Goal: Find specific page/section: Find specific page/section

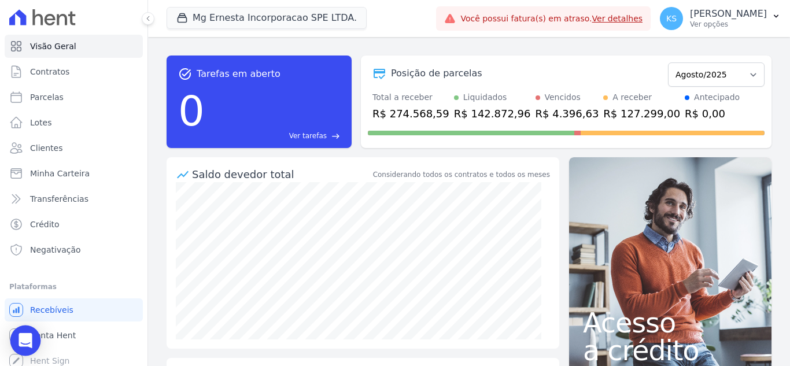
click at [25, 345] on icon "Open Intercom Messenger" at bounding box center [25, 340] width 13 height 15
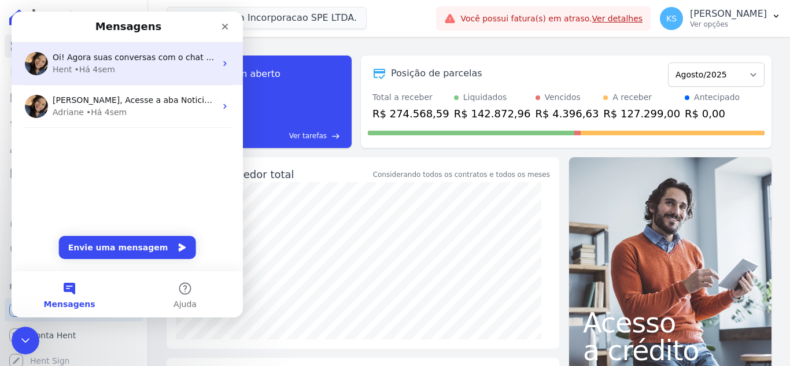
click at [117, 66] on div "Hent • Há 4sem" at bounding box center [134, 70] width 163 height 12
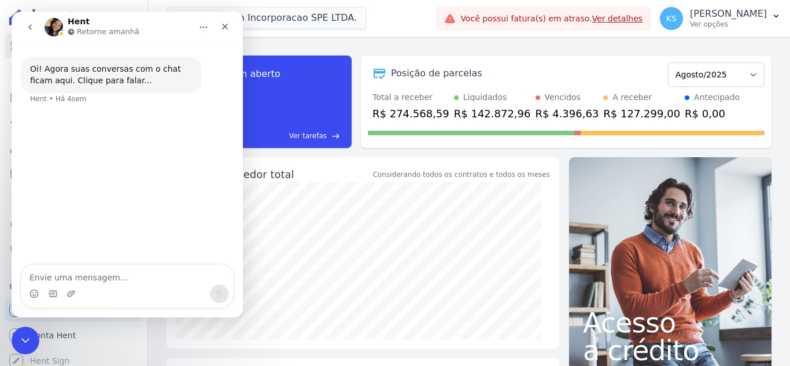
click at [32, 31] on icon "go back" at bounding box center [29, 27] width 9 height 9
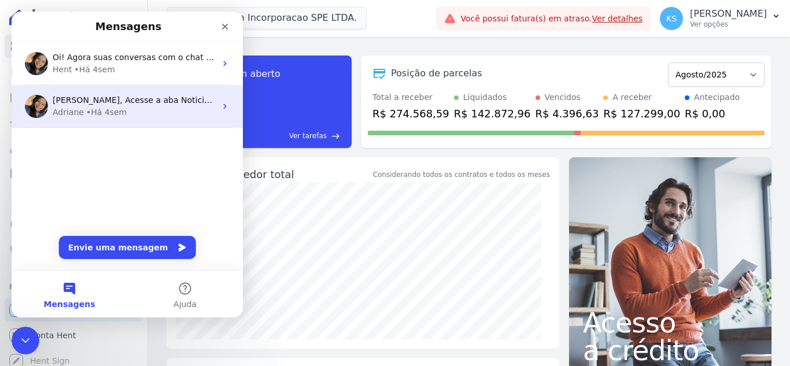
click at [102, 109] on div "• Há 4sem" at bounding box center [106, 112] width 41 height 12
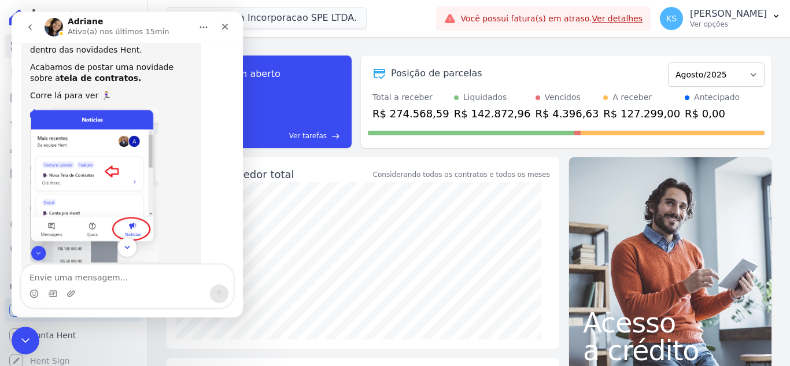
scroll to position [82, 0]
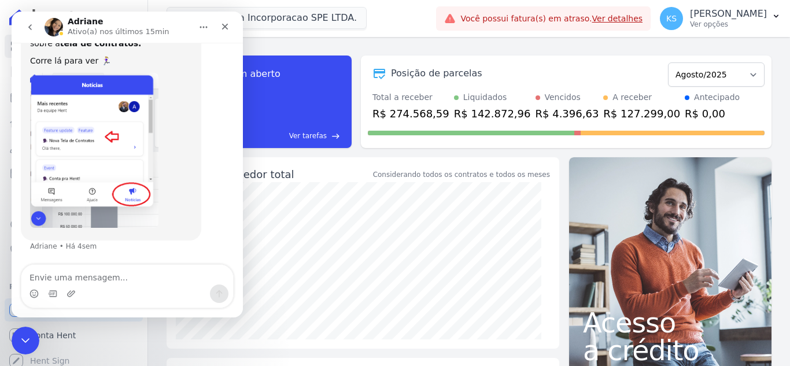
click at [88, 145] on img "Adriane diz…" at bounding box center [94, 150] width 128 height 155
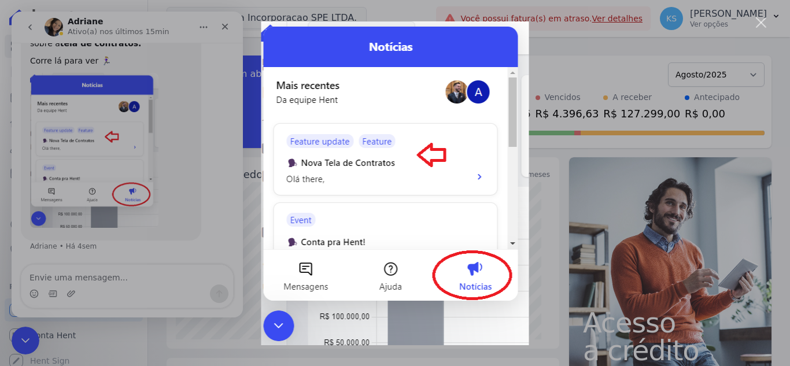
click at [566, 68] on div "Messenger da Intercom" at bounding box center [395, 183] width 790 height 366
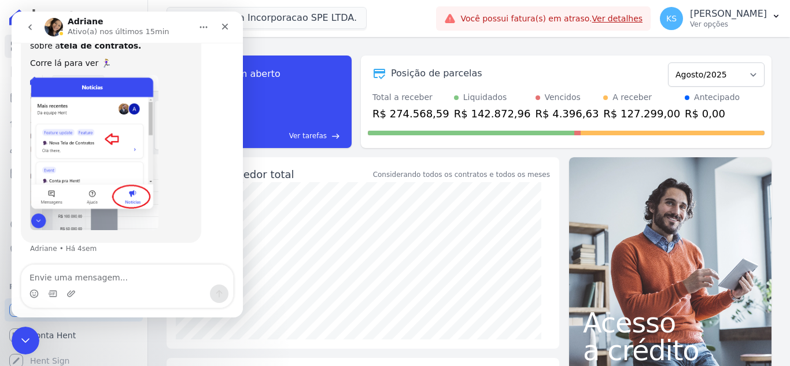
scroll to position [82, 0]
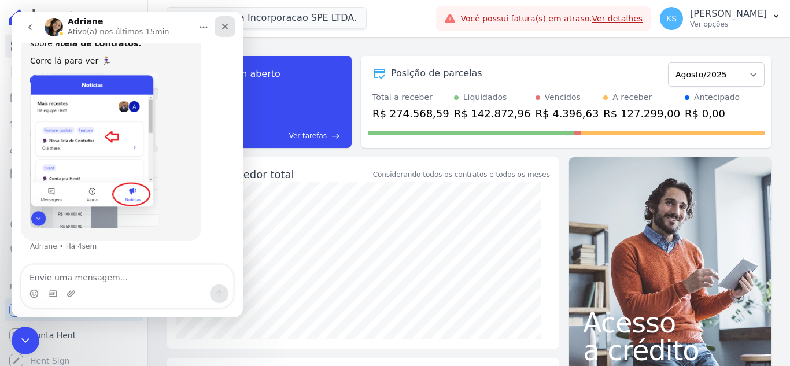
click at [222, 27] on icon "Fechar" at bounding box center [224, 26] width 9 height 9
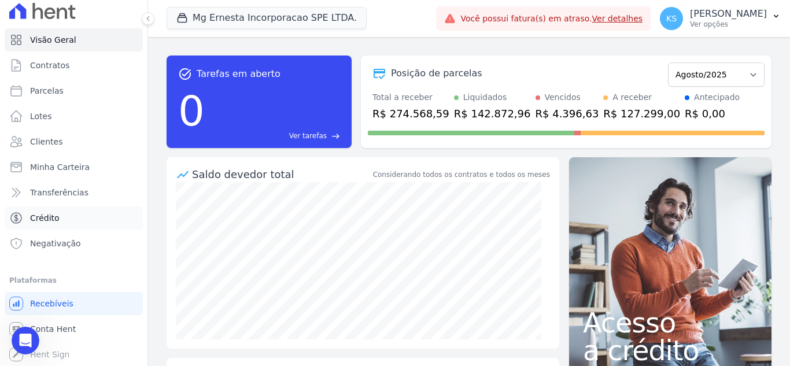
scroll to position [0, 0]
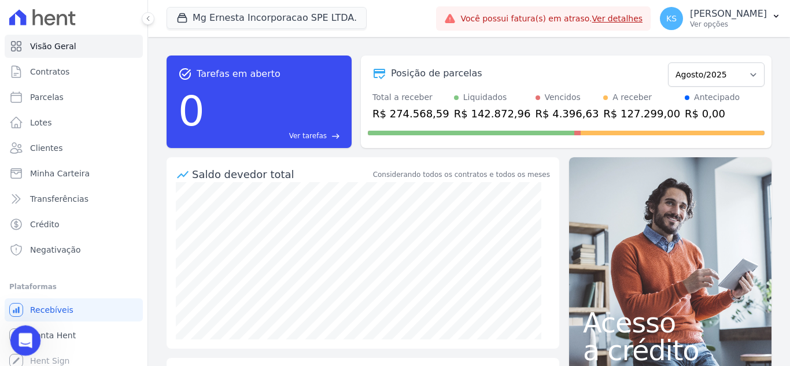
click at [25, 344] on icon "Abertura do Messenger da Intercom" at bounding box center [23, 339] width 19 height 19
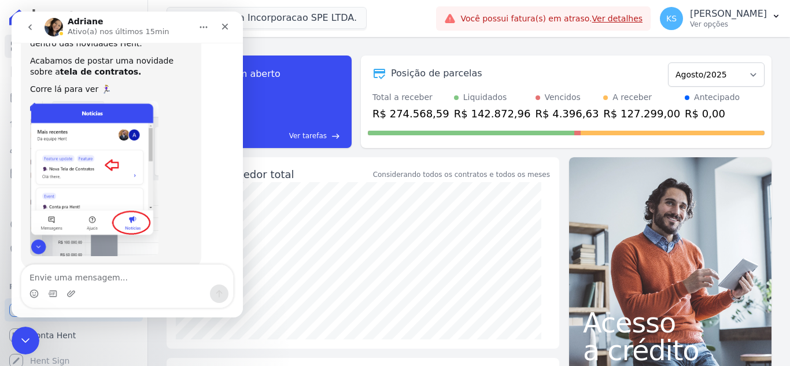
scroll to position [82, 0]
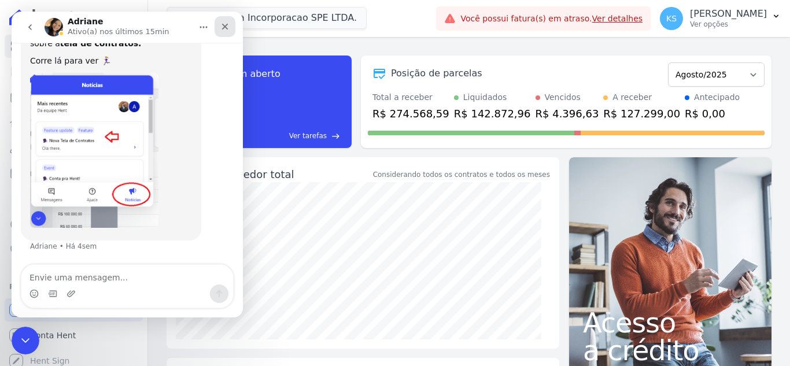
drag, startPoint x: 226, startPoint y: 32, endPoint x: 238, endPoint y: 45, distance: 18.0
click at [226, 32] on div "Fechar" at bounding box center [225, 26] width 21 height 21
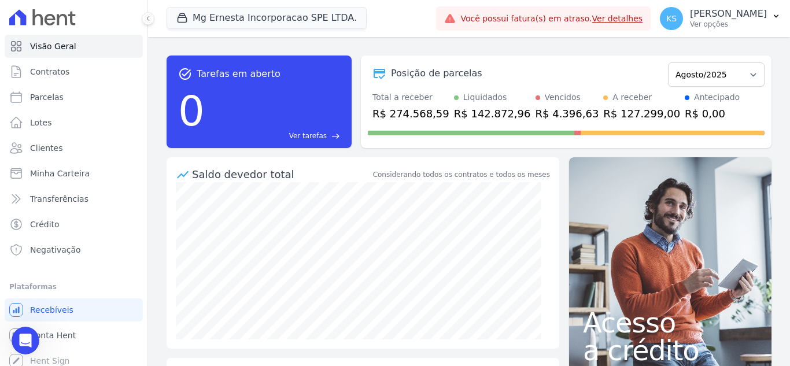
click at [421, 47] on div "task_alt Tarefas em aberto 0 Ver tarefas east Posição de parcelas Julho/2025 Ag…" at bounding box center [469, 101] width 605 height 111
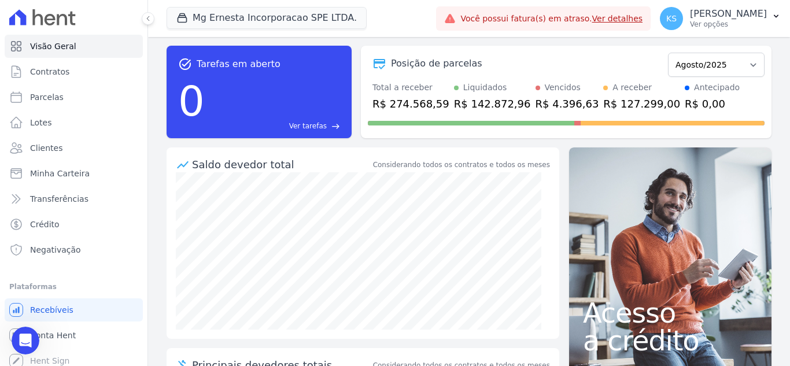
scroll to position [0, 0]
